Goal: Task Accomplishment & Management: Use online tool/utility

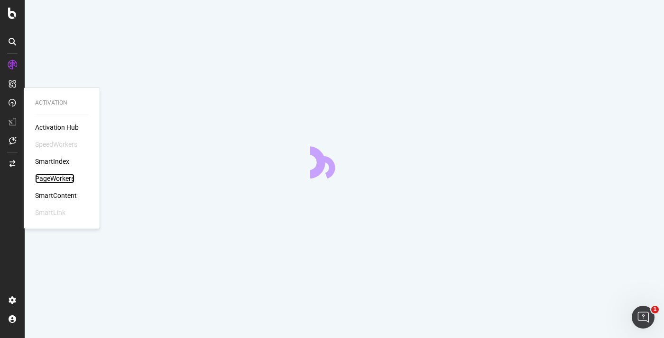
click at [62, 177] on div "PageWorkers" at bounding box center [54, 178] width 39 height 9
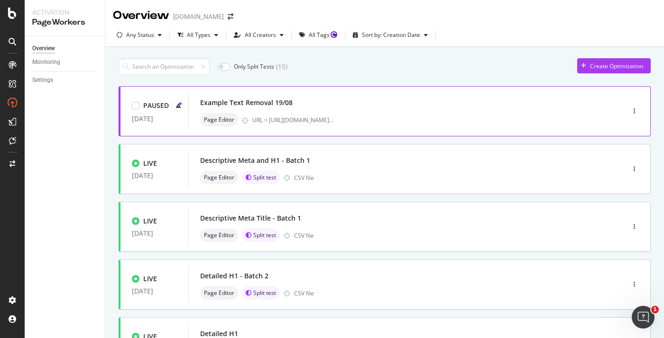
click at [361, 95] on div "Example Text Removal 19/08 Page Editor URL = [URL][DOMAIN_NAME] ..." at bounding box center [391, 111] width 407 height 38
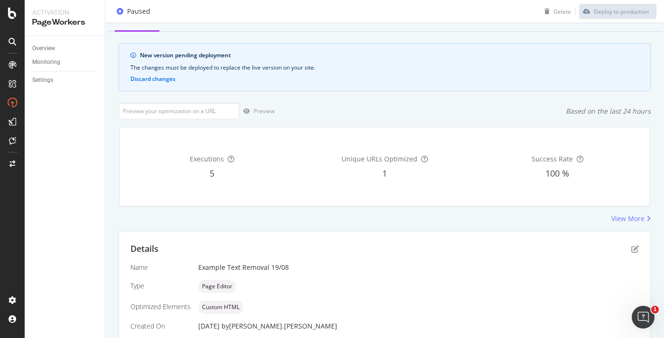
scroll to position [29, 0]
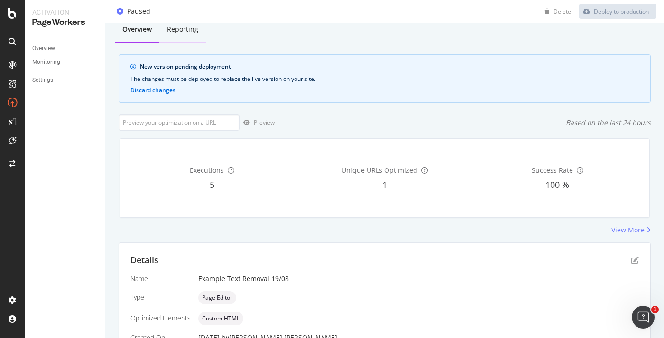
click at [177, 28] on div "Reporting" at bounding box center [182, 29] width 31 height 9
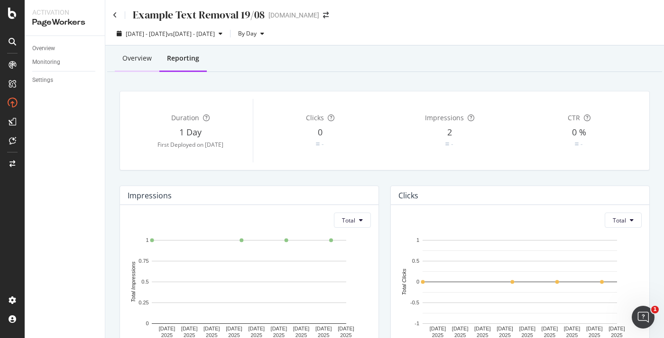
click at [138, 63] on div "Overview" at bounding box center [136, 58] width 29 height 9
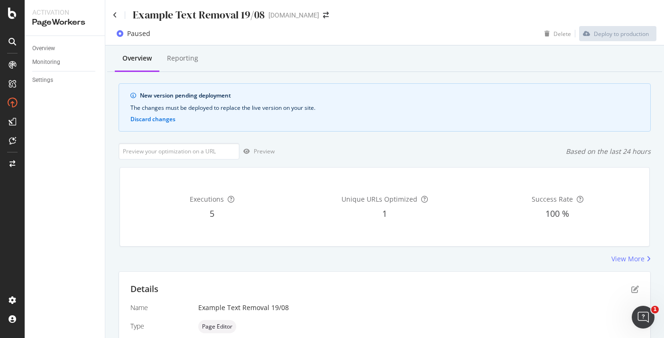
click at [113, 9] on div "Example Text Removal 19/08" at bounding box center [189, 15] width 152 height 15
click at [117, 14] on div "Example Text Removal 19/08" at bounding box center [189, 15] width 152 height 15
click at [113, 15] on icon at bounding box center [115, 15] width 4 height 7
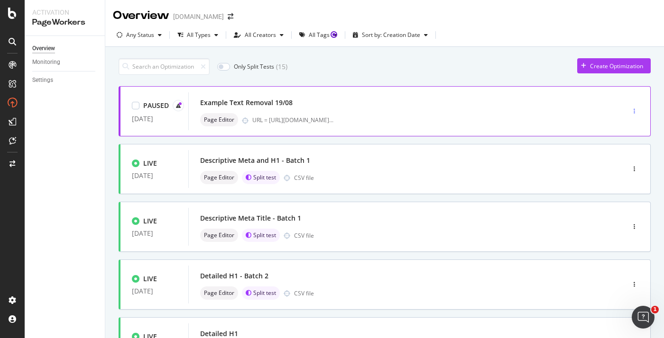
click at [638, 108] on div "button" at bounding box center [634, 111] width 9 height 14
click at [614, 129] on div "Edit" at bounding box center [617, 130] width 45 height 12
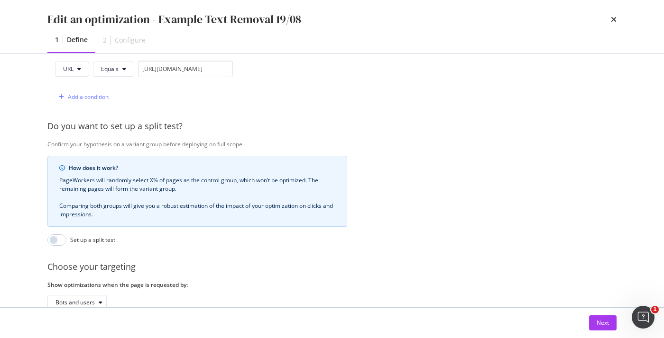
scroll to position [311, 0]
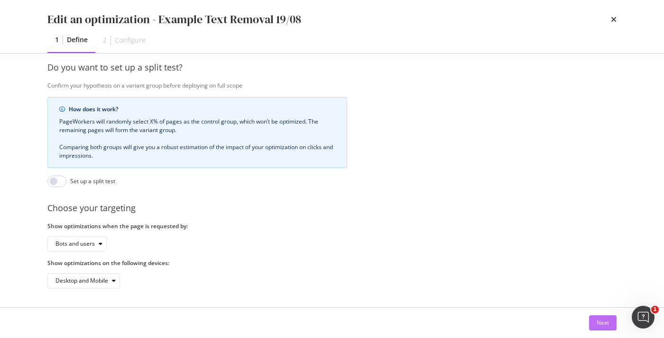
click at [608, 323] on div "Next" at bounding box center [602, 323] width 12 height 8
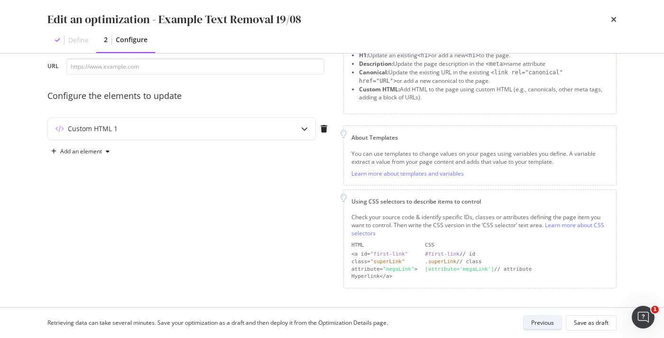
scroll to position [53, 0]
click at [245, 130] on div "Custom HTML 1" at bounding box center [163, 130] width 230 height 9
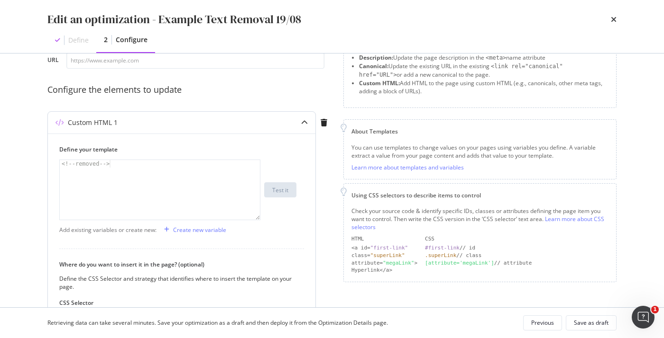
scroll to position [0, 0]
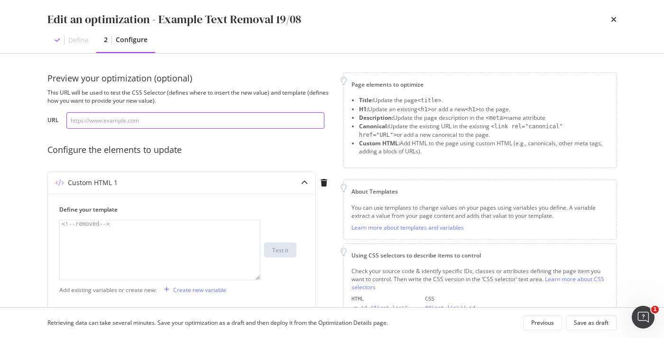
click at [115, 117] on input "modal" at bounding box center [195, 120] width 258 height 17
paste input "[URL][DOMAIN_NAME]"
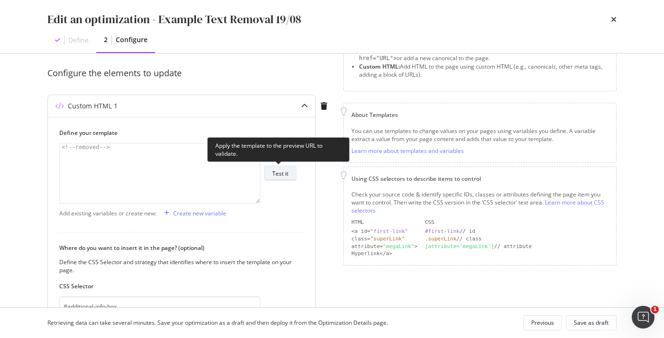
type input "[URL][DOMAIN_NAME]"
click at [276, 179] on div "Test it" at bounding box center [280, 173] width 16 height 13
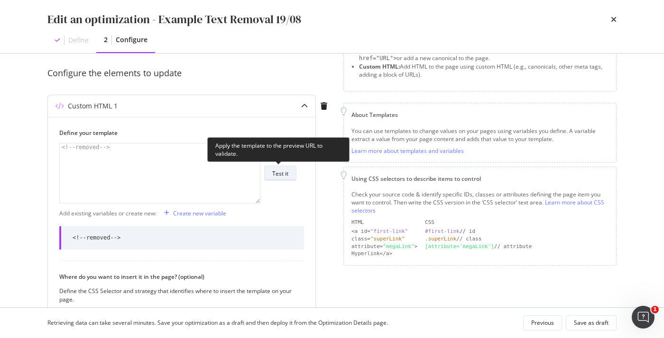
scroll to position [223, 0]
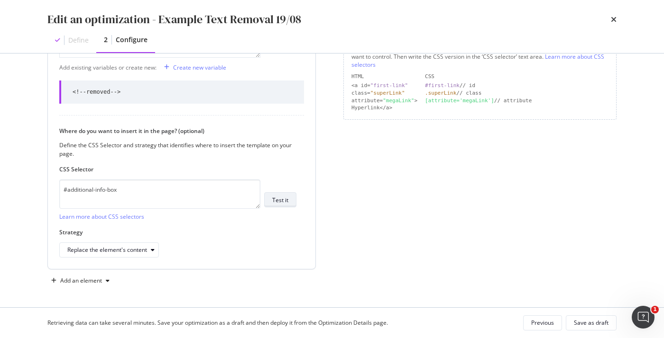
click at [279, 205] on div "Test it" at bounding box center [280, 199] width 16 height 13
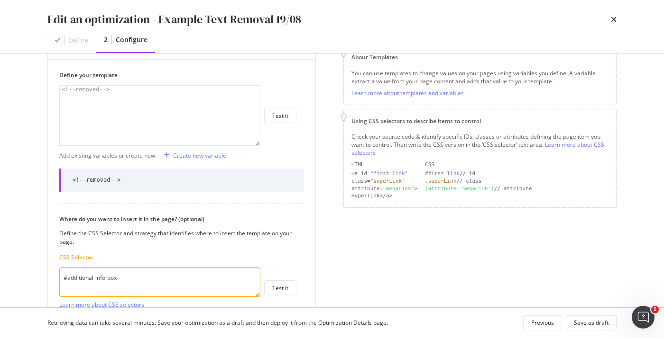
scroll to position [165, 0]
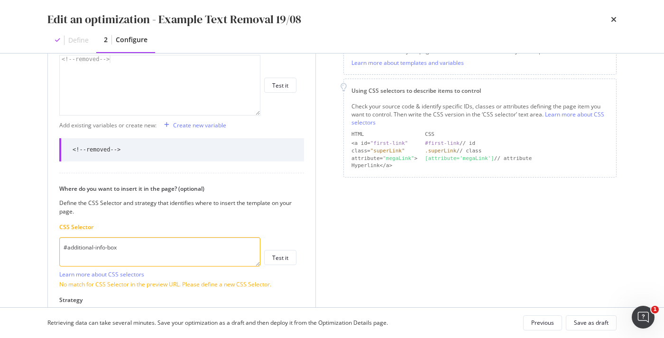
click at [86, 260] on textarea "#additional-info-box" at bounding box center [159, 252] width 201 height 29
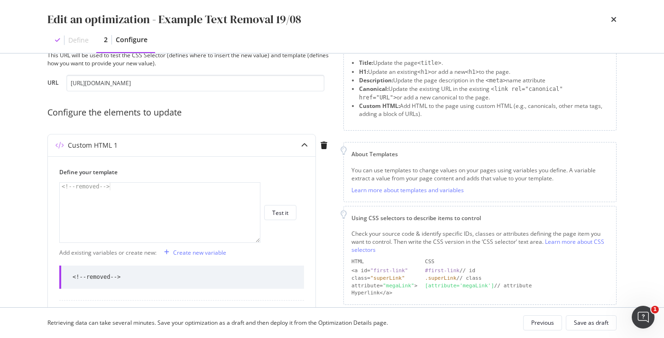
click at [66, 39] on div "Define" at bounding box center [71, 40] width 49 height 25
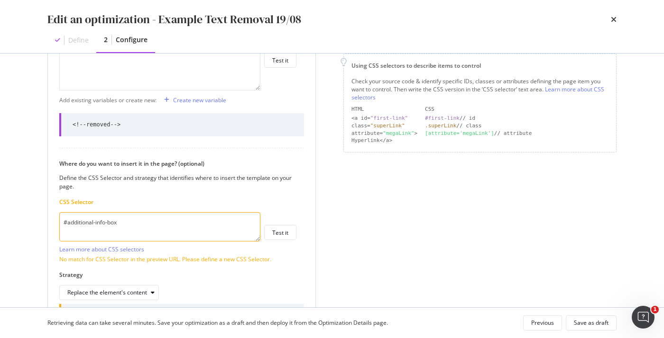
scroll to position [261, 0]
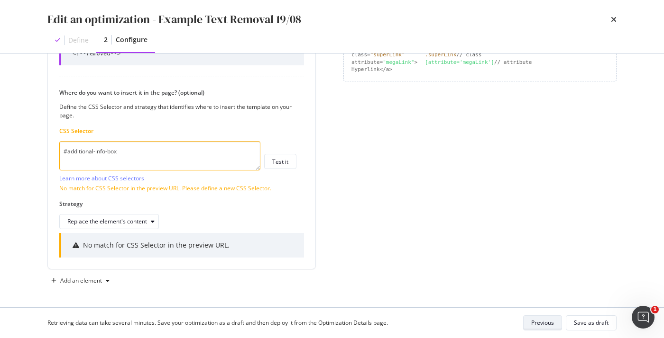
click at [541, 323] on div "Previous" at bounding box center [542, 323] width 23 height 8
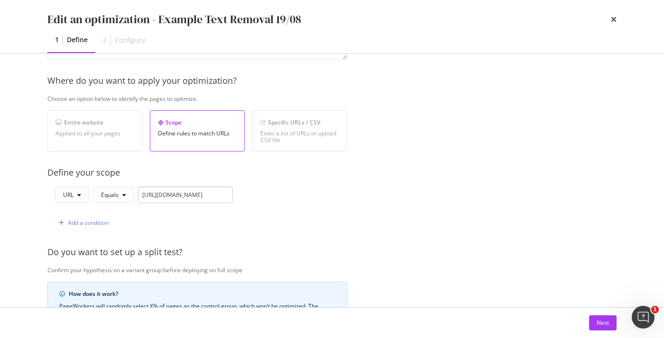
scroll to position [0, 232]
click at [201, 192] on input "[URL][DOMAIN_NAME]" at bounding box center [185, 195] width 95 height 17
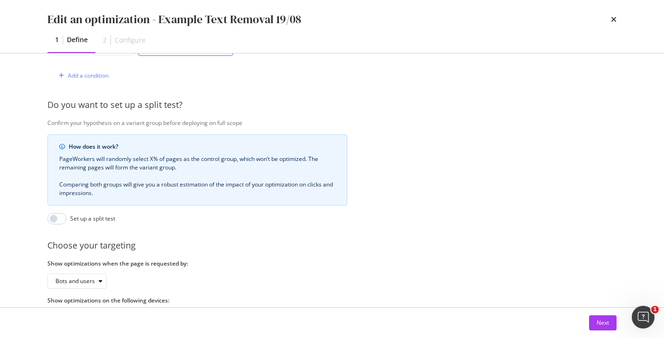
scroll to position [311, 0]
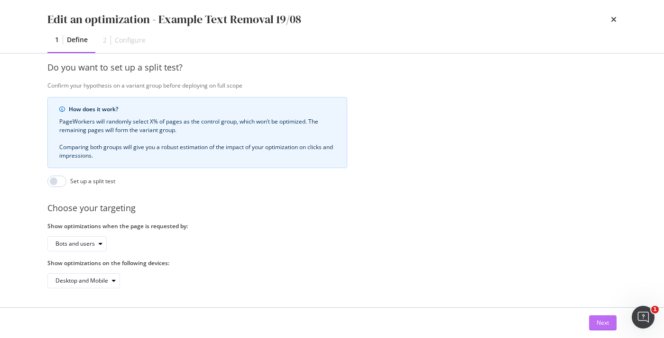
click at [603, 323] on div "Next" at bounding box center [602, 323] width 12 height 8
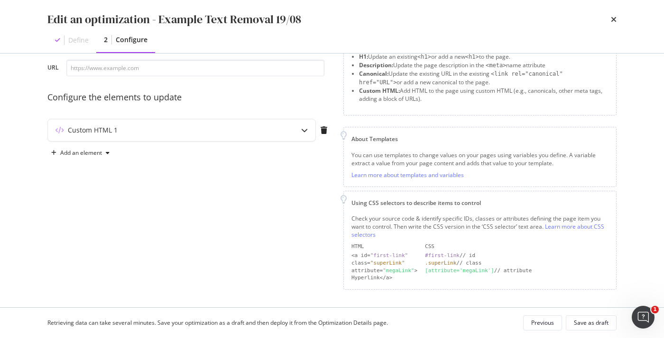
scroll to position [0, 0]
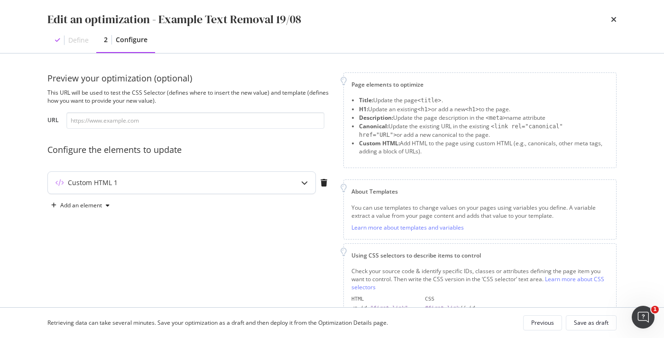
click at [123, 182] on div "Custom HTML 1" at bounding box center [163, 182] width 230 height 9
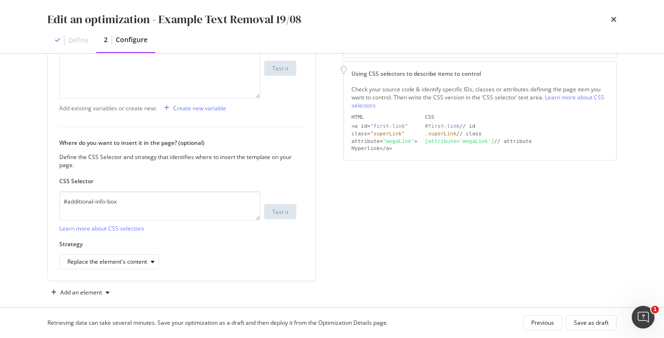
scroll to position [194, 0]
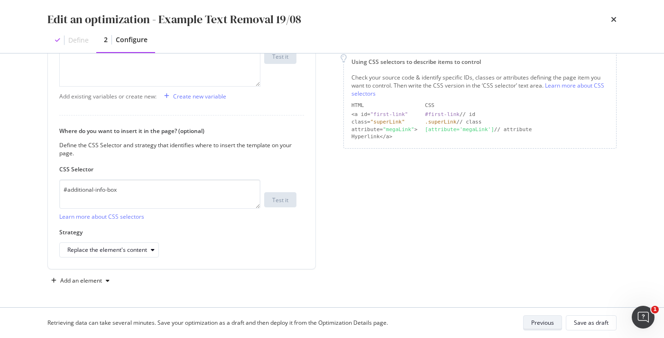
click at [539, 325] on div "Previous" at bounding box center [542, 323] width 23 height 8
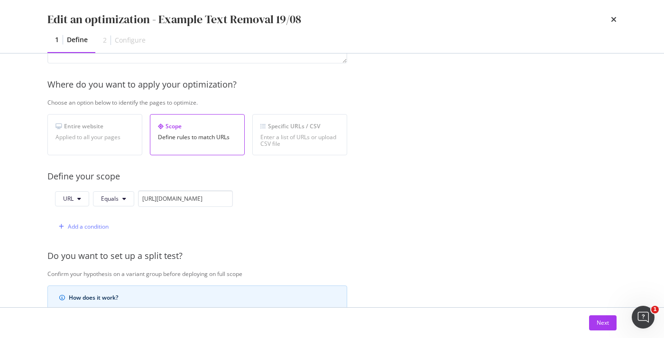
scroll to position [111, 0]
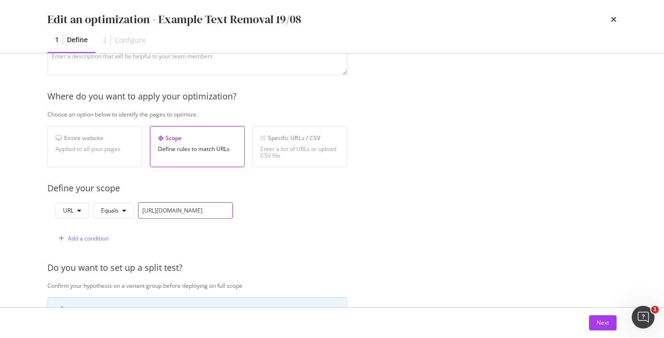
click at [156, 212] on input "[URL][DOMAIN_NAME]" at bounding box center [185, 210] width 95 height 17
click at [597, 322] on div "Next" at bounding box center [602, 323] width 12 height 8
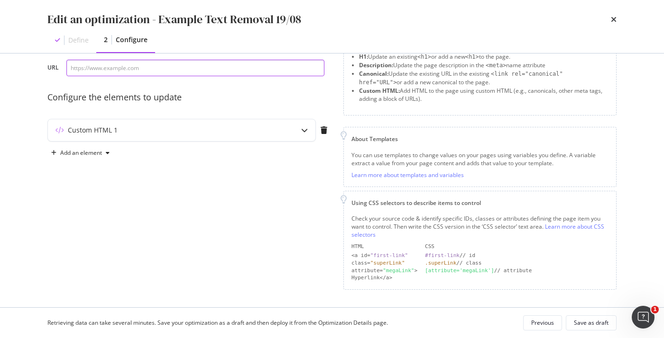
click at [134, 66] on input "modal" at bounding box center [195, 68] width 258 height 17
paste input "[URL][DOMAIN_NAME]"
click at [125, 67] on input "[URL][DOMAIN_NAME]" at bounding box center [195, 68] width 258 height 17
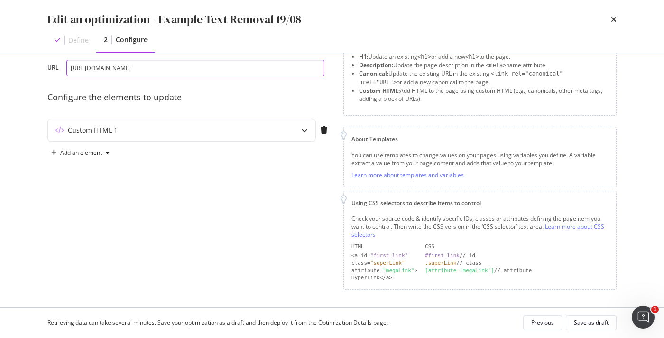
type input "[URL][DOMAIN_NAME]"
click at [136, 69] on input "[URL][DOMAIN_NAME]" at bounding box center [195, 68] width 258 height 17
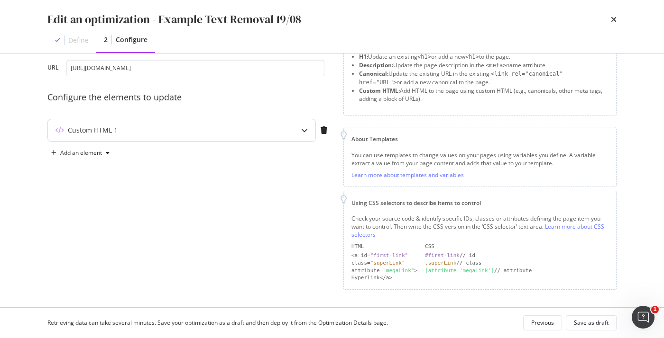
click at [118, 129] on div "Custom HTML 1" at bounding box center [163, 130] width 230 height 9
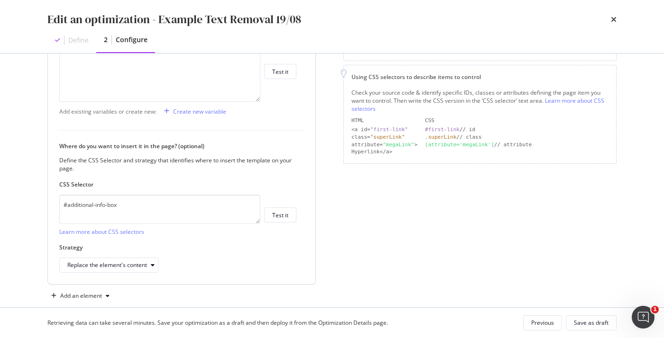
scroll to position [194, 0]
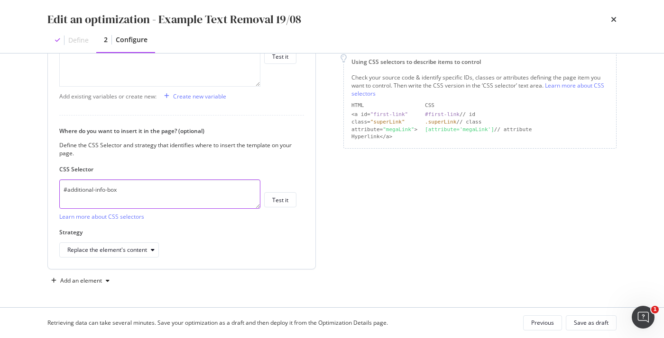
click at [110, 184] on textarea "#additional-info-box" at bounding box center [159, 194] width 201 height 29
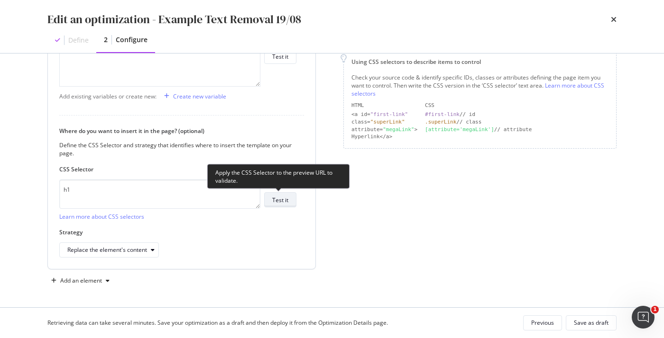
click at [289, 194] on button "Test it" at bounding box center [280, 199] width 32 height 15
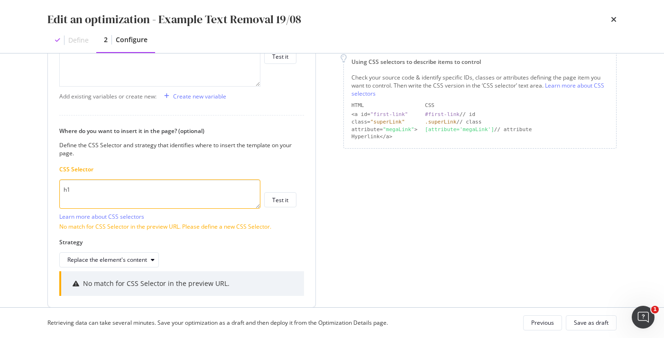
click at [86, 195] on textarea "h1" at bounding box center [159, 194] width 201 height 29
paste textarea "#additional-info-box"
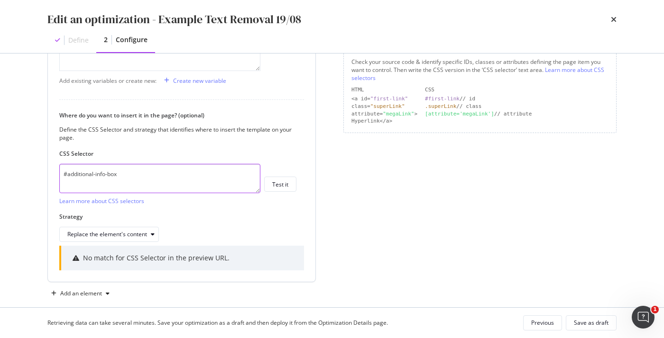
scroll to position [222, 0]
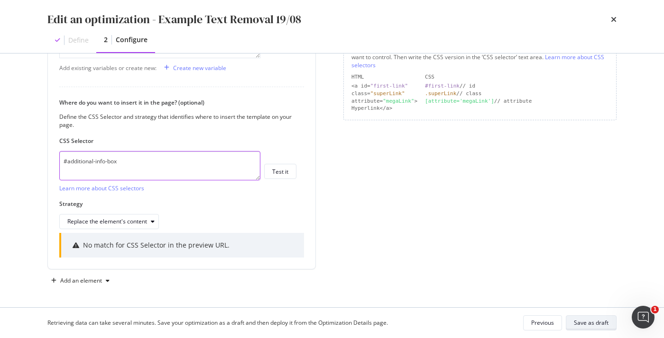
type textarea "#additional-info-box"
click at [589, 323] on div "Save as draft" at bounding box center [591, 323] width 35 height 8
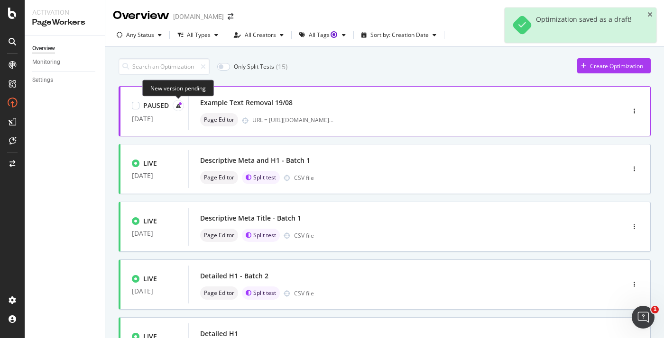
click at [179, 106] on icon at bounding box center [178, 105] width 5 height 5
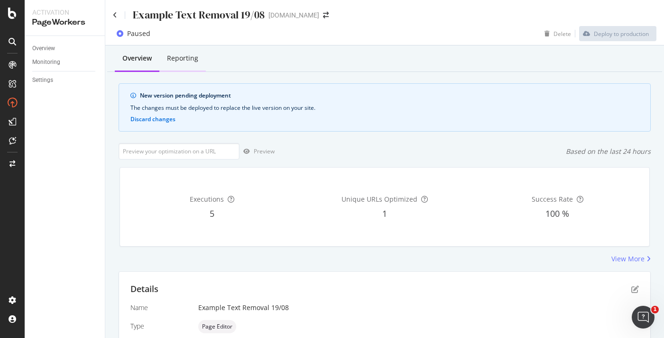
click at [183, 63] on div "Reporting" at bounding box center [182, 59] width 46 height 26
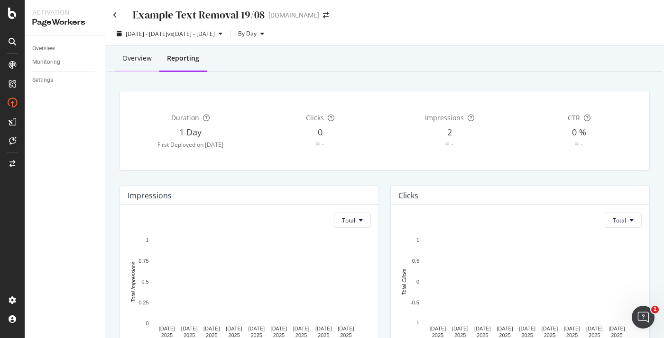
click at [142, 61] on div "Overview" at bounding box center [136, 58] width 29 height 9
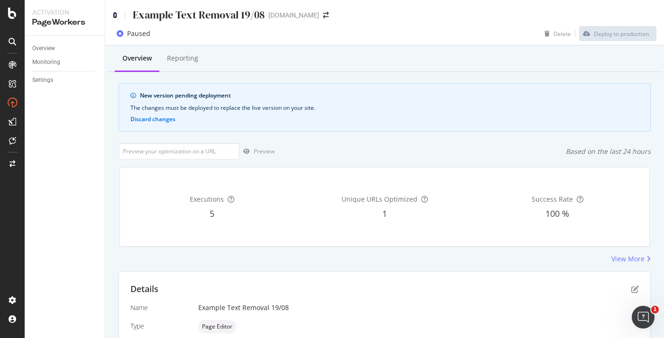
click at [113, 16] on icon at bounding box center [115, 15] width 4 height 7
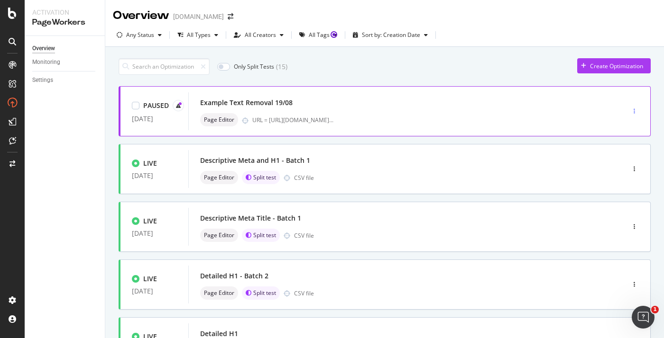
click at [636, 109] on div "button" at bounding box center [634, 112] width 9 height 6
click at [621, 143] on div "Activate" at bounding box center [621, 145] width 21 height 8
click at [618, 126] on div "Edit" at bounding box center [619, 130] width 10 height 8
